Goal: Task Accomplishment & Management: Complete application form

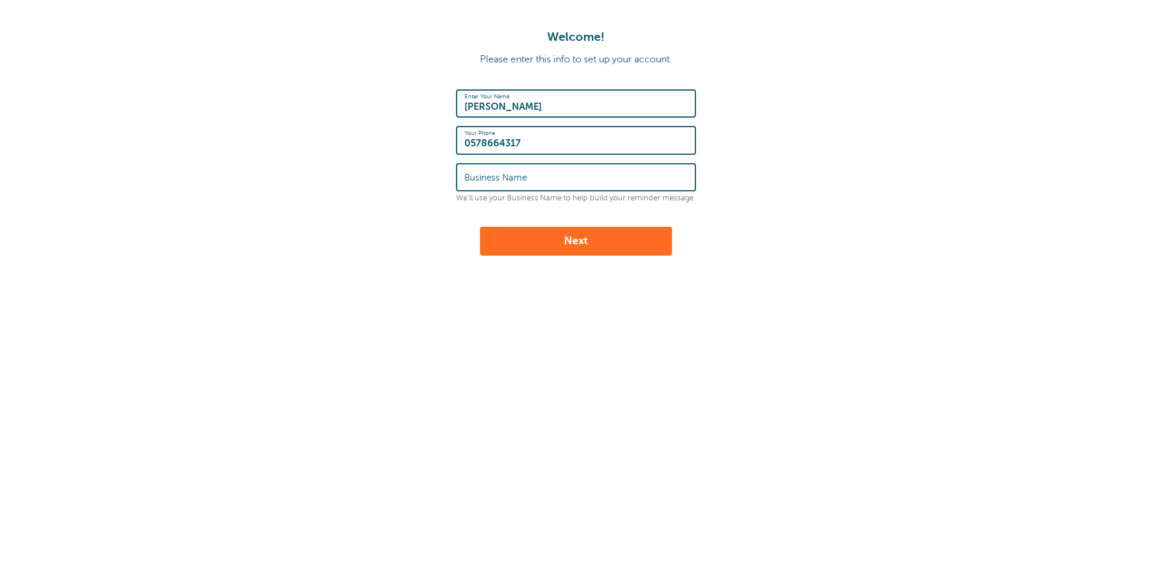
click at [587, 243] on button "Next" at bounding box center [576, 241] width 192 height 29
click at [477, 176] on input "Business Name" at bounding box center [575, 177] width 223 height 26
click at [476, 184] on input "Business Name" at bounding box center [575, 177] width 223 height 26
type input "Arabian Oasis"
click at [577, 244] on button "Next" at bounding box center [576, 241] width 192 height 29
